Goal: Information Seeking & Learning: Learn about a topic

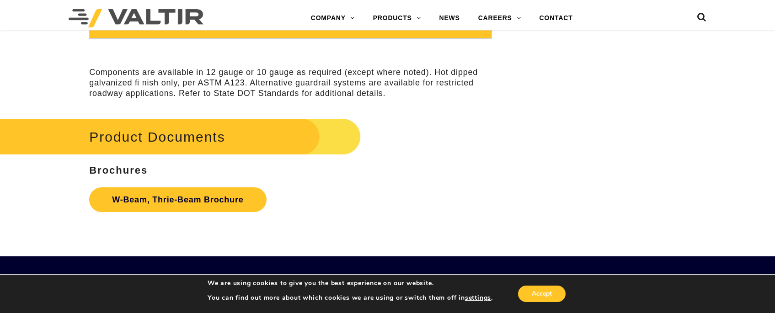
scroll to position [2790, 0]
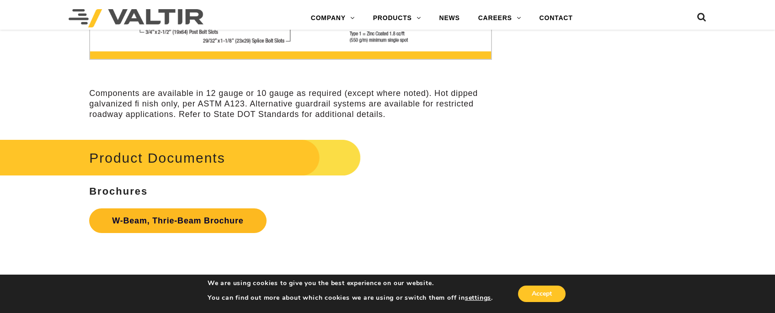
click at [162, 218] on link "W-Beam, Thrie-Beam Brochure" at bounding box center [177, 221] width 177 height 25
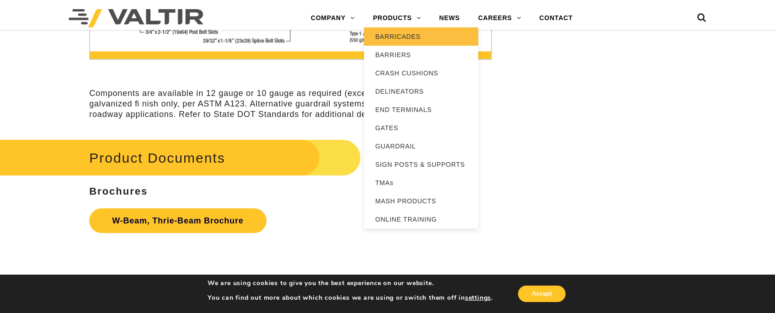
click at [401, 43] on link "BARRICADES" at bounding box center [421, 36] width 114 height 18
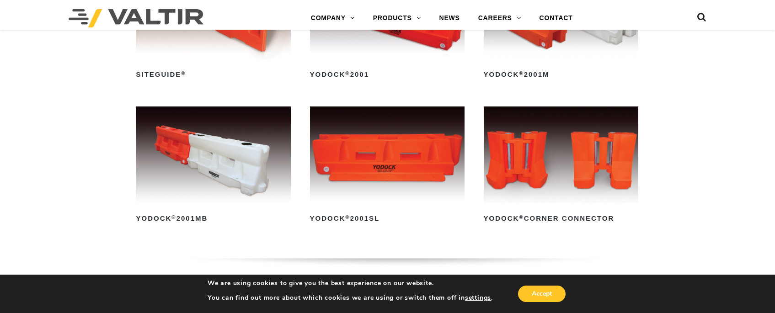
scroll to position [274, 0]
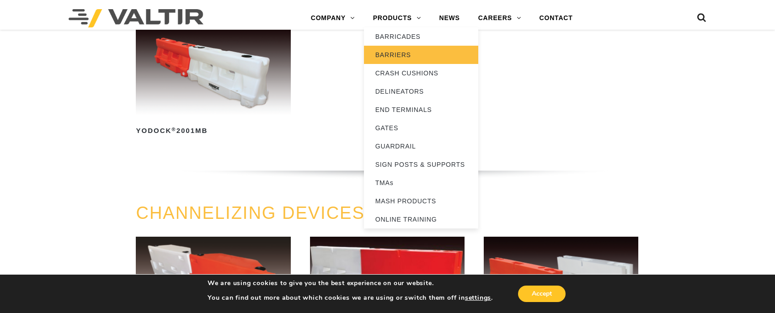
click at [397, 53] on link "BARRIERS" at bounding box center [421, 55] width 114 height 18
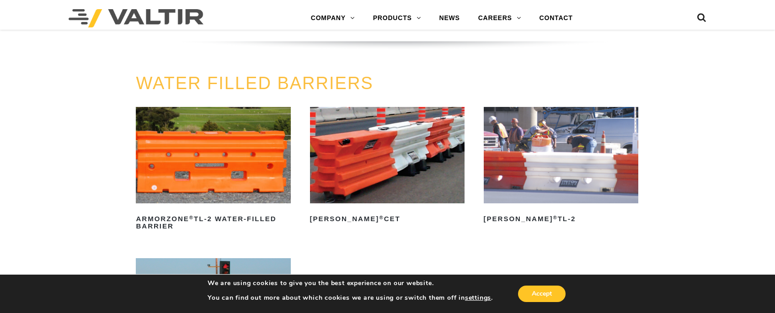
scroll to position [1464, 0]
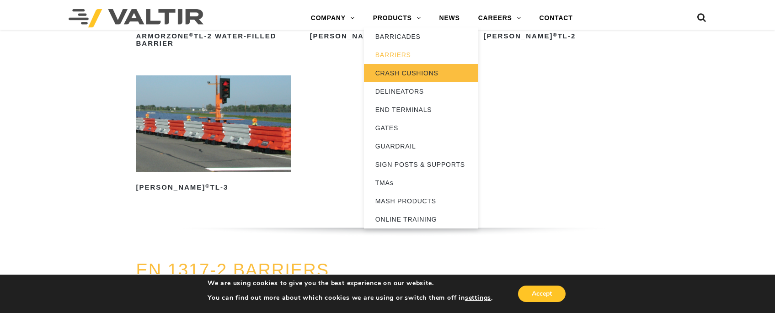
click at [394, 80] on link "CRASH CUSHIONS" at bounding box center [421, 73] width 114 height 18
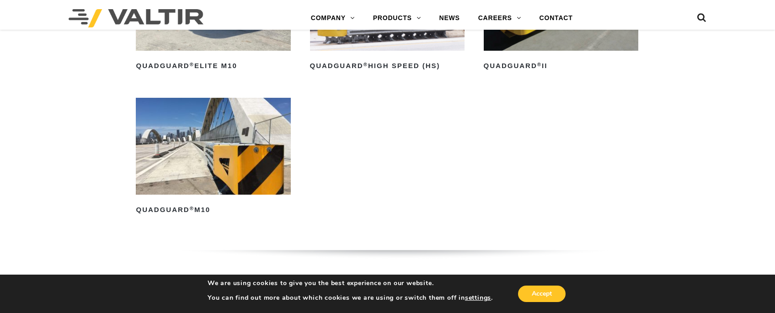
scroll to position [823, 0]
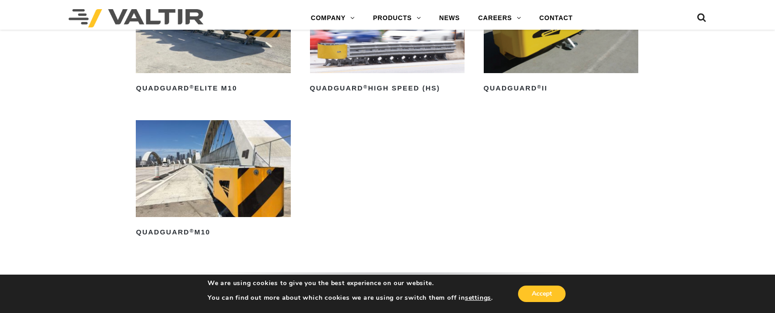
click at [193, 156] on img at bounding box center [213, 168] width 155 height 97
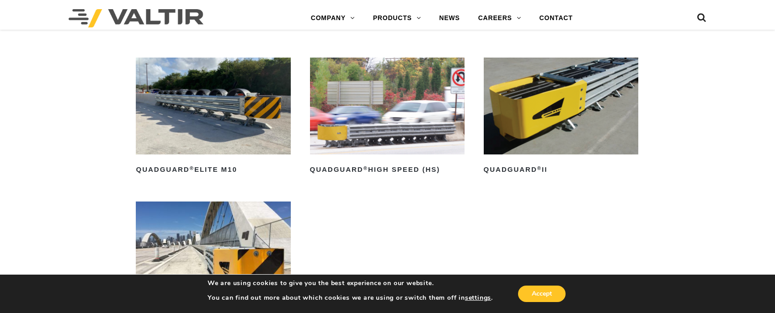
scroll to position [595, 0]
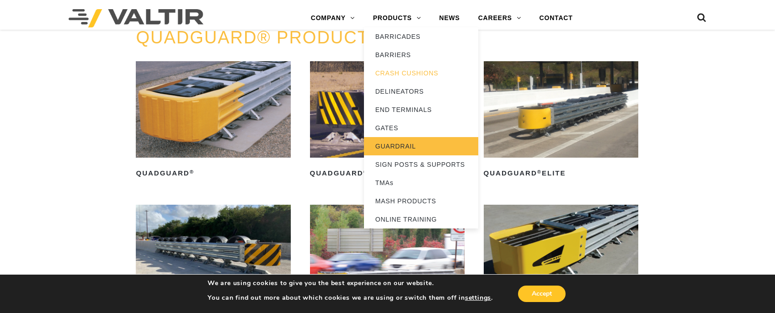
click at [390, 140] on link "GUARDRAIL" at bounding box center [421, 146] width 114 height 18
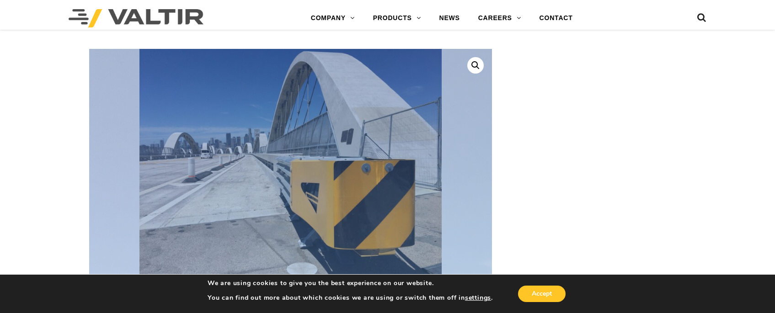
scroll to position [183, 0]
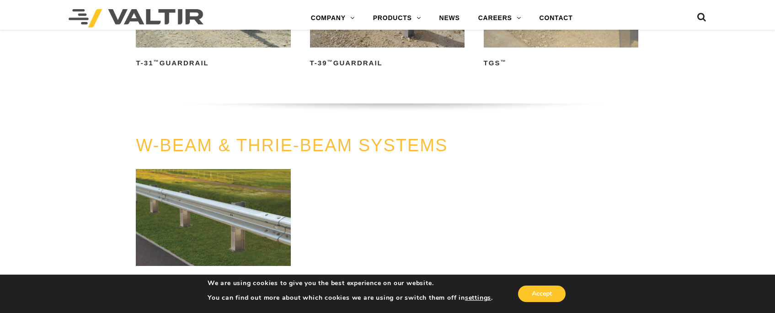
scroll to position [549, 0]
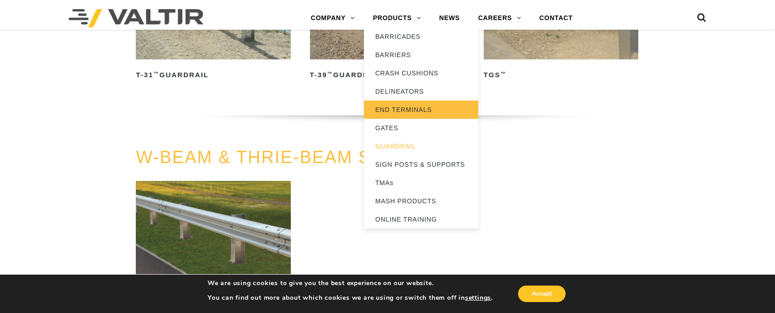
click at [392, 116] on link "END TERMINALS" at bounding box center [421, 110] width 114 height 18
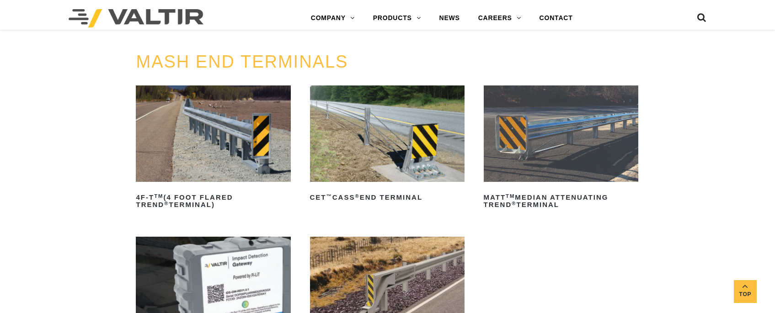
scroll to position [183, 0]
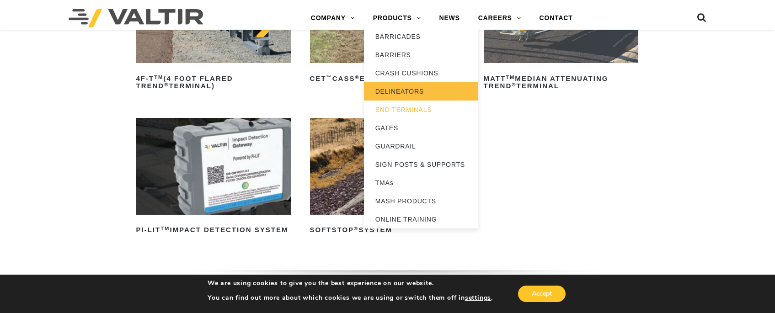
click at [391, 84] on link "DELINEATORS" at bounding box center [421, 91] width 114 height 18
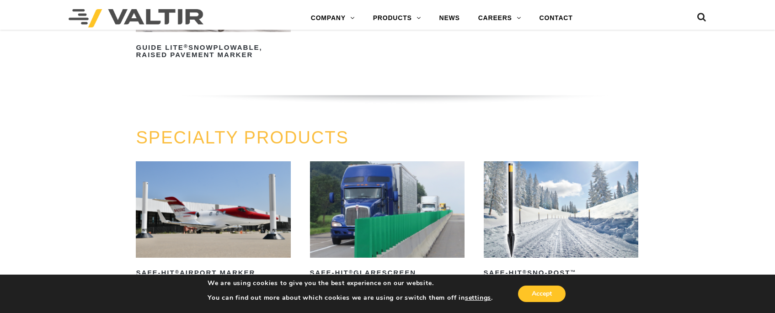
scroll to position [778, 0]
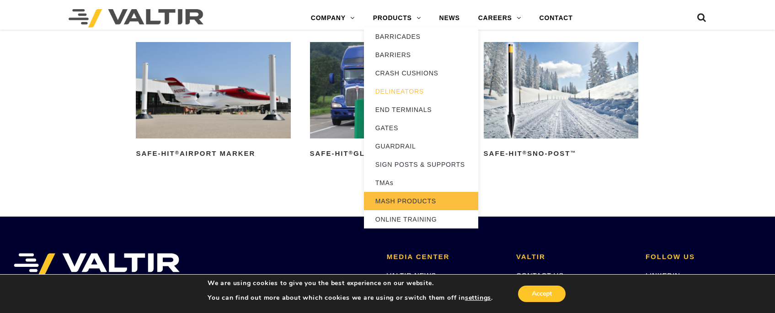
click at [403, 203] on link "MASH PRODUCTS" at bounding box center [421, 201] width 114 height 18
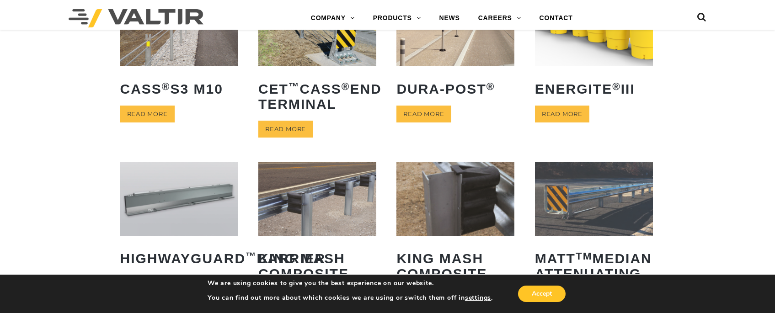
scroll to position [274, 0]
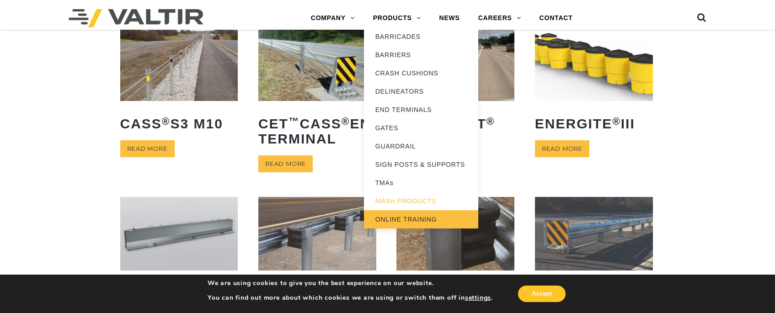
click at [408, 225] on link "ONLINE TRAINING" at bounding box center [421, 219] width 114 height 18
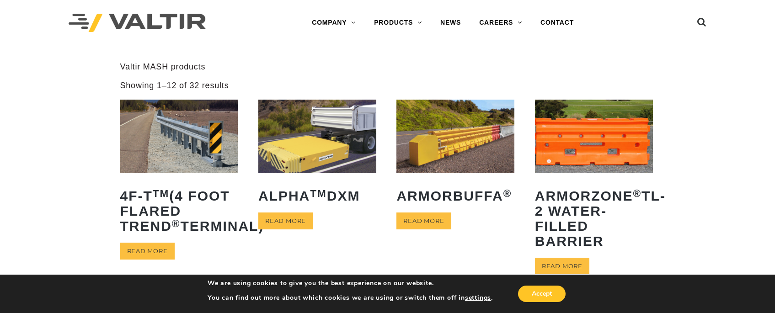
scroll to position [0, 0]
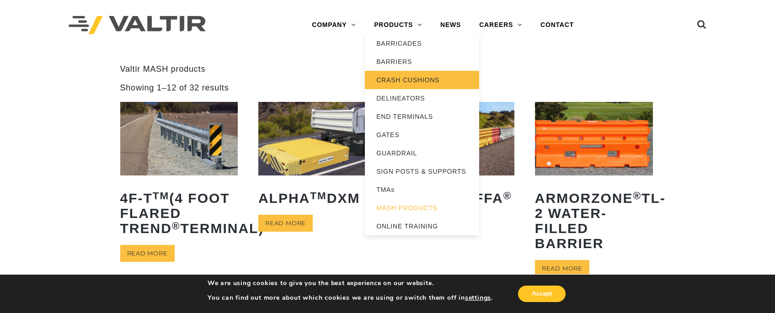
click at [394, 86] on link "CRASH CUSHIONS" at bounding box center [422, 80] width 114 height 18
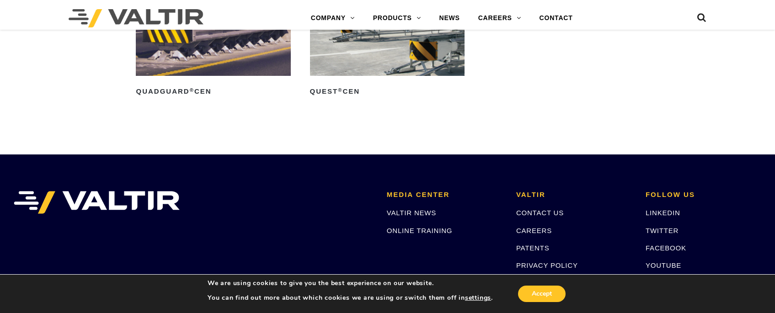
scroll to position [3111, 0]
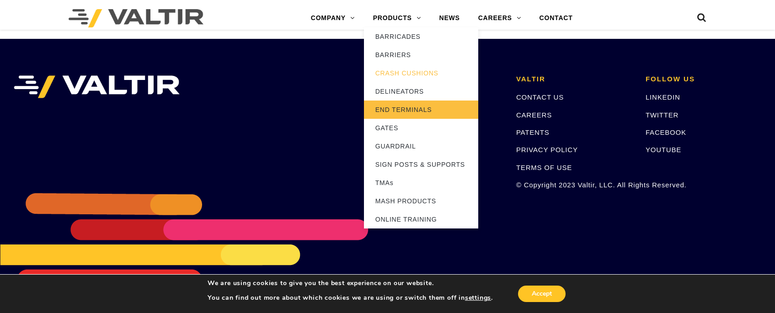
click at [397, 111] on link "END TERMINALS" at bounding box center [421, 110] width 114 height 18
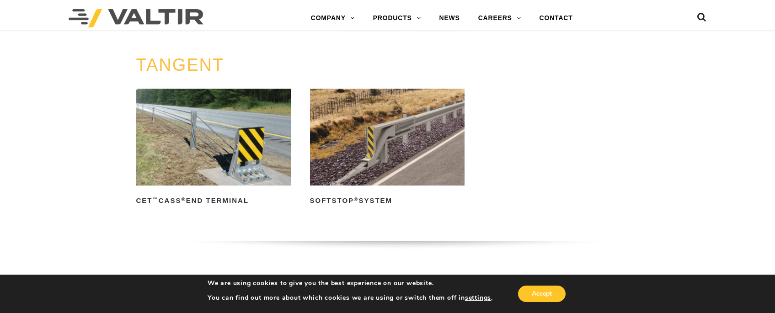
scroll to position [640, 0]
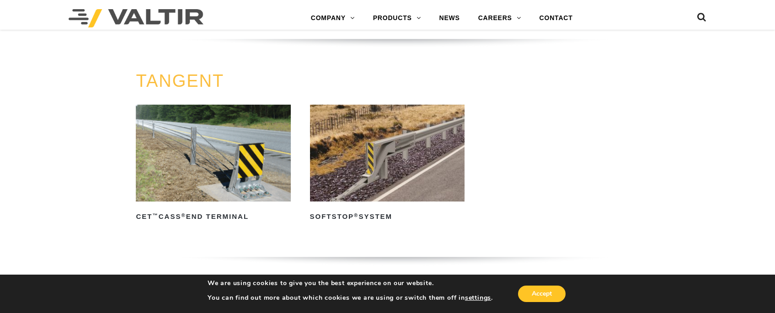
click at [333, 127] on img at bounding box center [387, 153] width 155 height 97
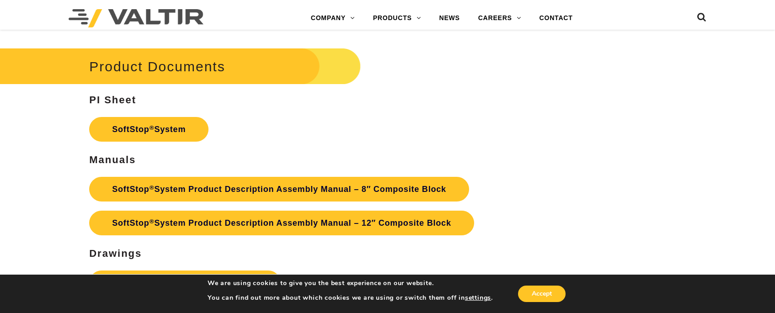
scroll to position [2928, 0]
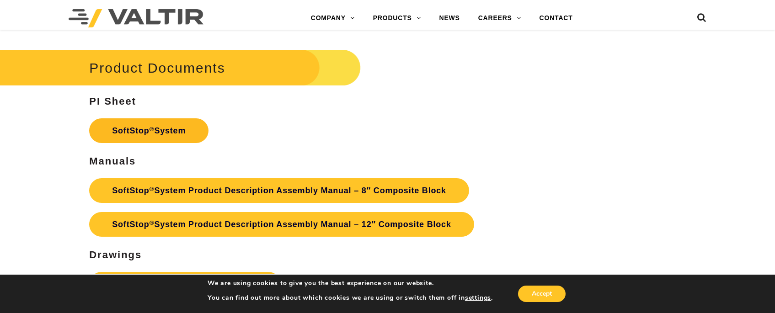
click at [165, 132] on link "SoftStop ® System" at bounding box center [148, 130] width 119 height 25
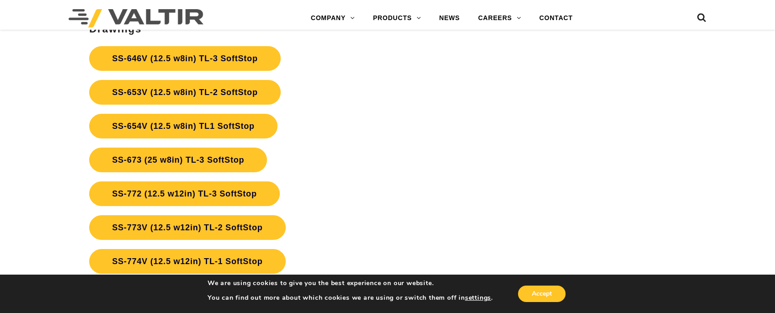
scroll to position [3156, 0]
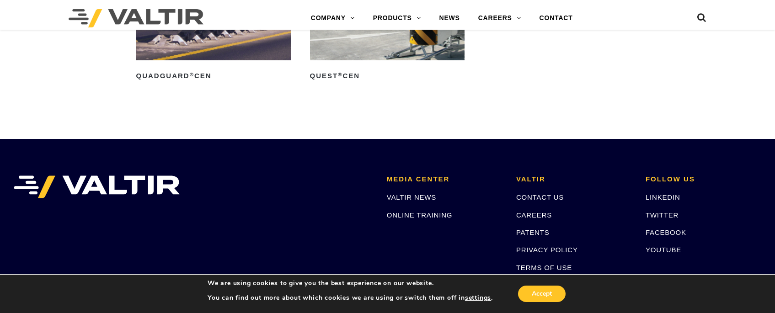
scroll to position [2850, 0]
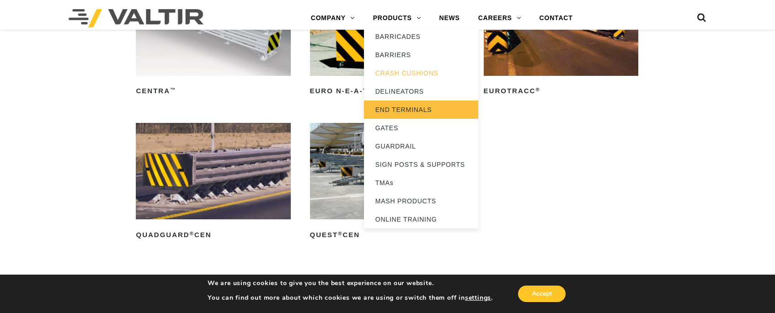
click at [410, 105] on link "END TERMINALS" at bounding box center [421, 110] width 114 height 18
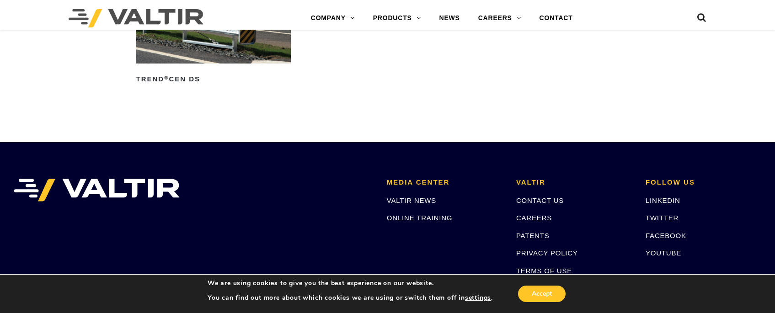
scroll to position [1372, 0]
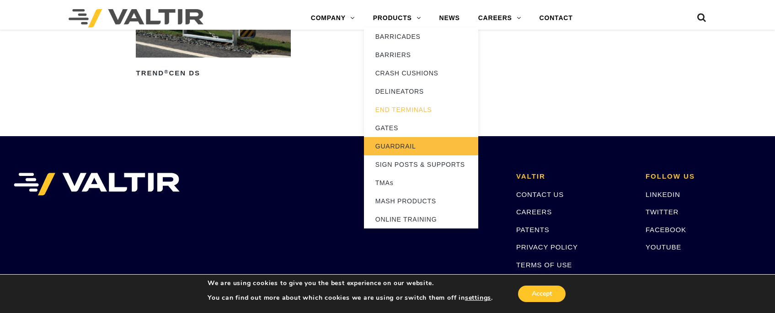
click at [401, 144] on link "GUARDRAIL" at bounding box center [421, 146] width 114 height 18
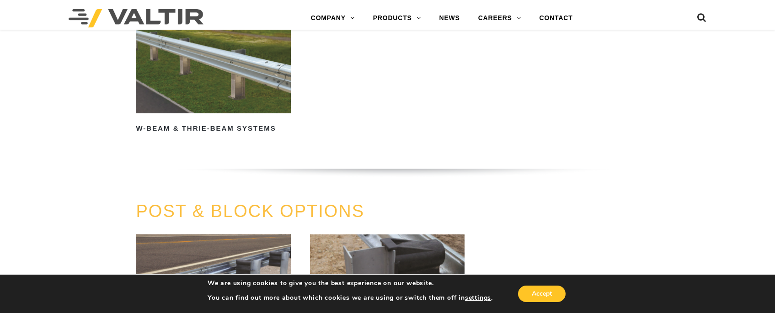
scroll to position [732, 0]
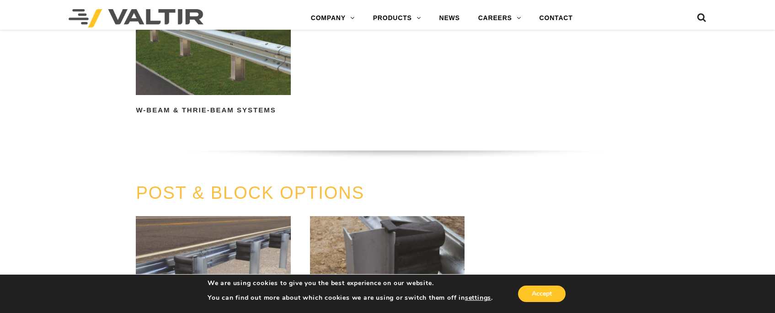
click at [236, 66] on img at bounding box center [213, 46] width 155 height 97
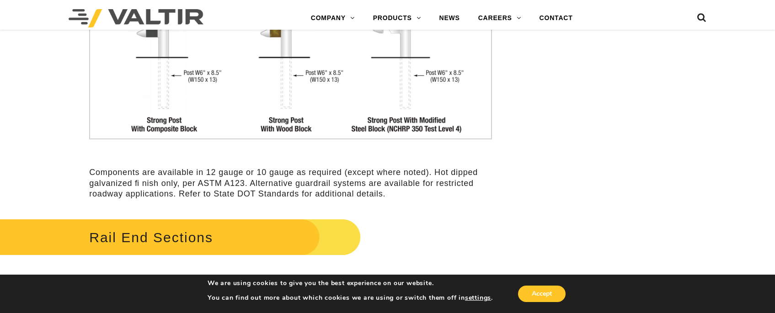
scroll to position [1601, 0]
